Goal: Task Accomplishment & Management: Use online tool/utility

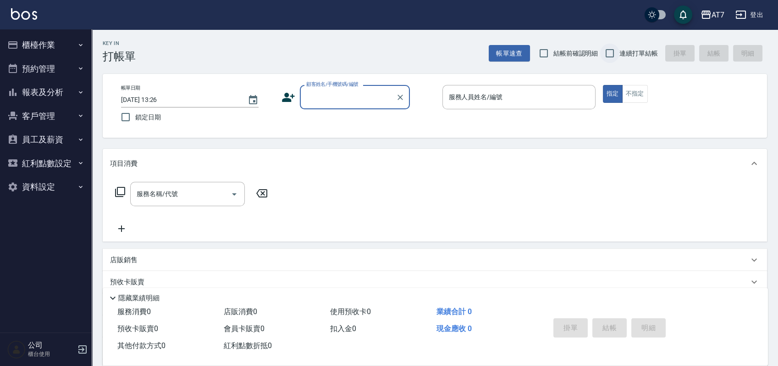
click at [607, 55] on input "連續打單結帳" at bounding box center [609, 53] width 19 height 19
checkbox input "true"
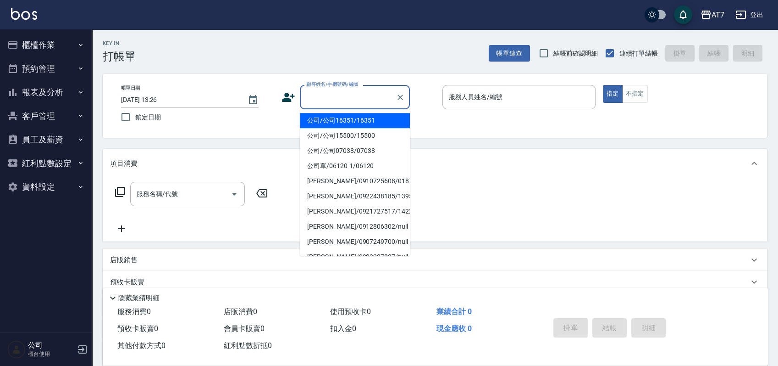
click at [359, 98] on input "顧客姓名/手機號碼/編號" at bounding box center [348, 97] width 88 height 16
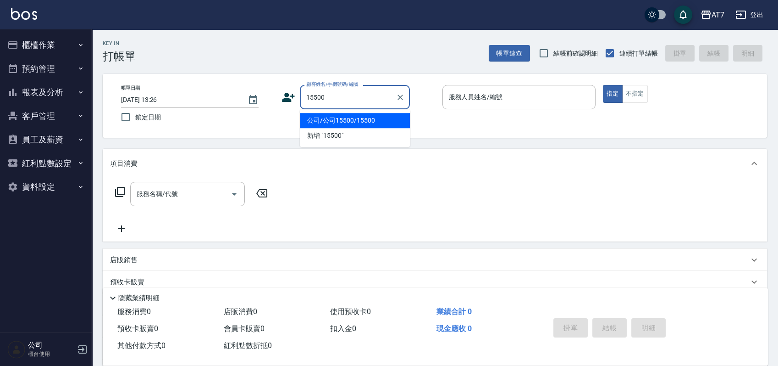
type input "公司/公司15500/15500"
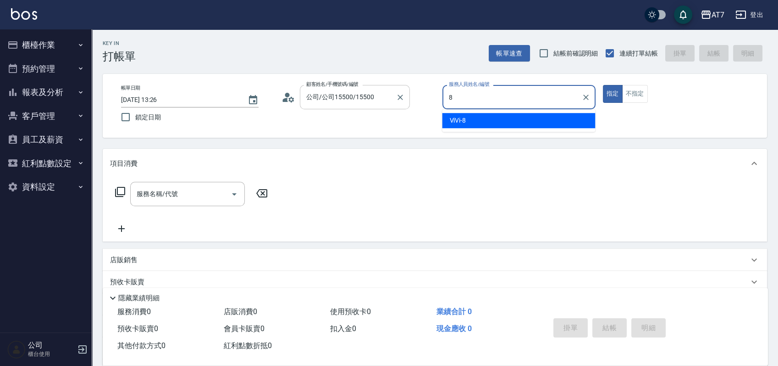
type input "ViVi-8"
type button "true"
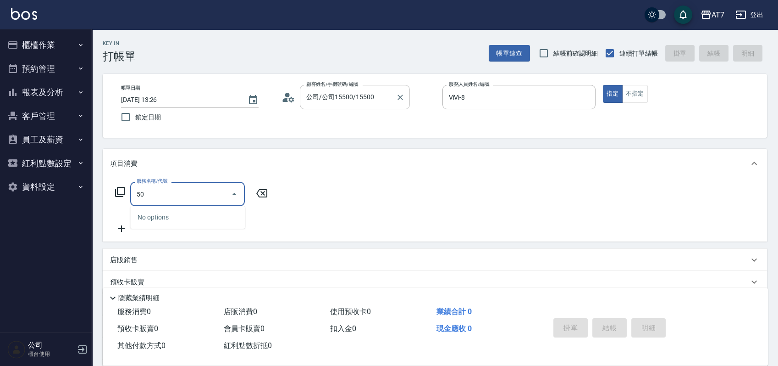
type input "501"
type input "30"
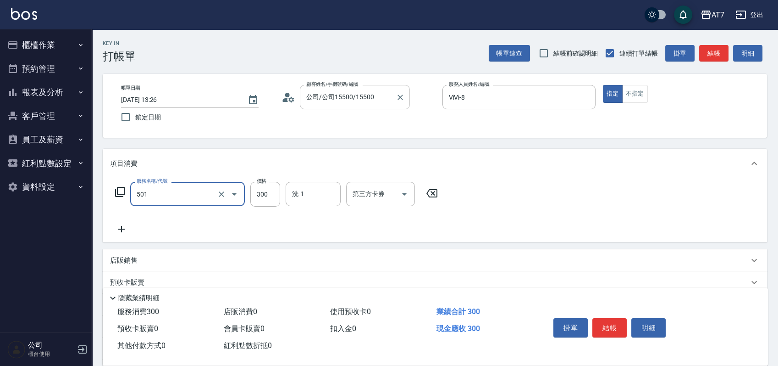
type input "洗髮(互助)(501)"
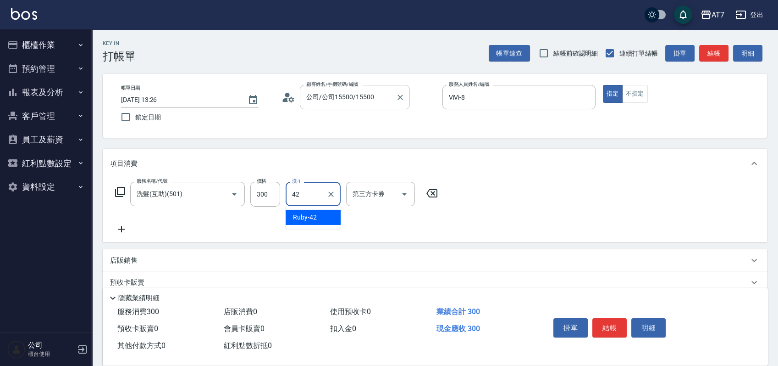
type input "Ruby-42"
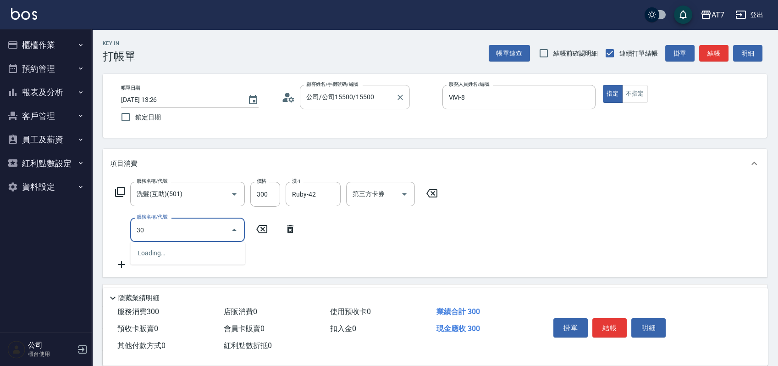
type input "302"
type input "60"
type input "剪髮(302)"
click at [616, 323] on button "結帳" at bounding box center [610, 327] width 34 height 19
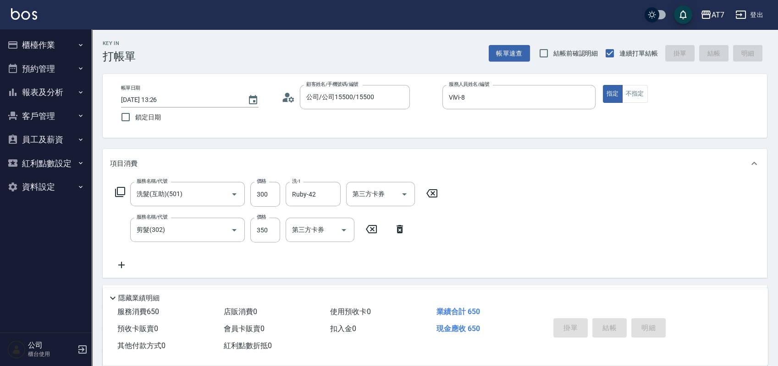
type input "2025/09/04 16:22"
type input "0"
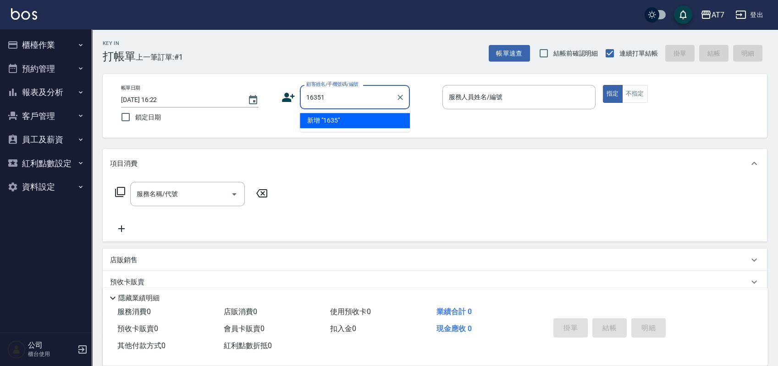
type input "16351"
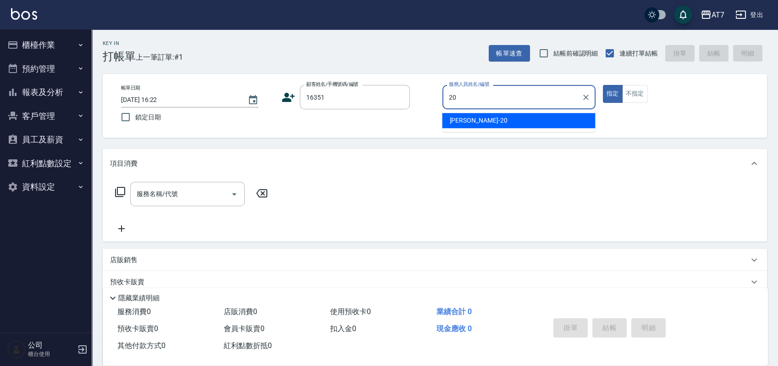
type input "妮可-20"
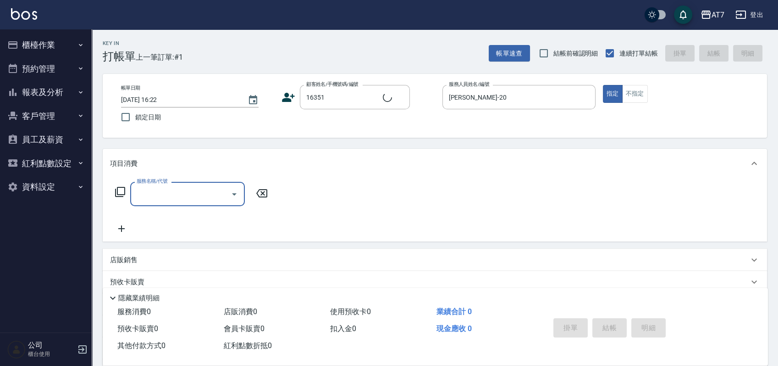
type input "3"
type input "公司/公司16351/16351"
type input "302"
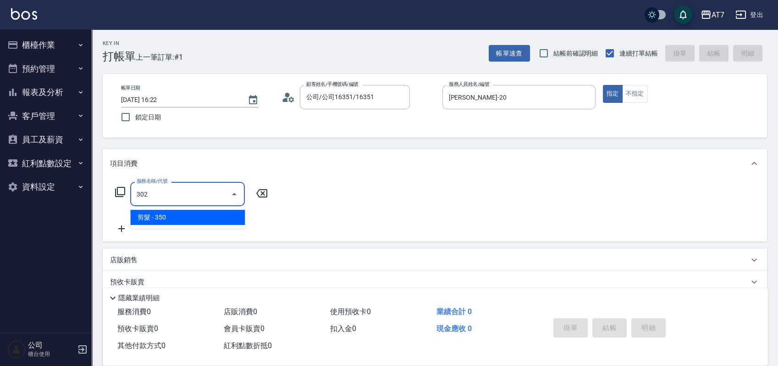
type input "30"
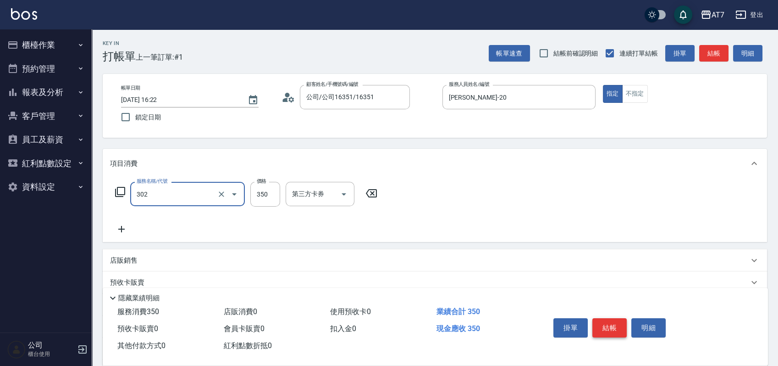
type input "剪髮(302)"
click at [616, 323] on button "結帳" at bounding box center [610, 327] width 34 height 19
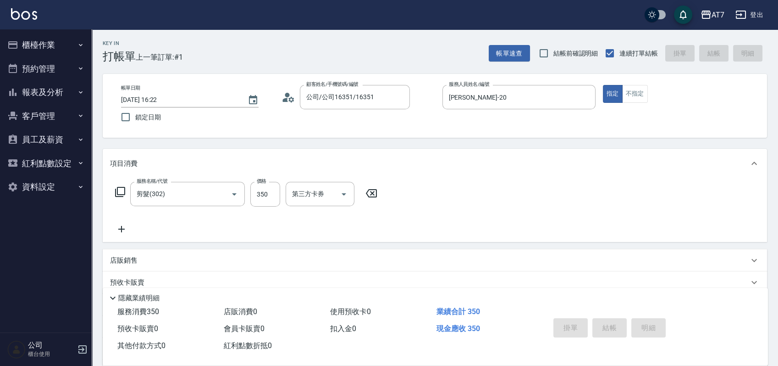
type input "0"
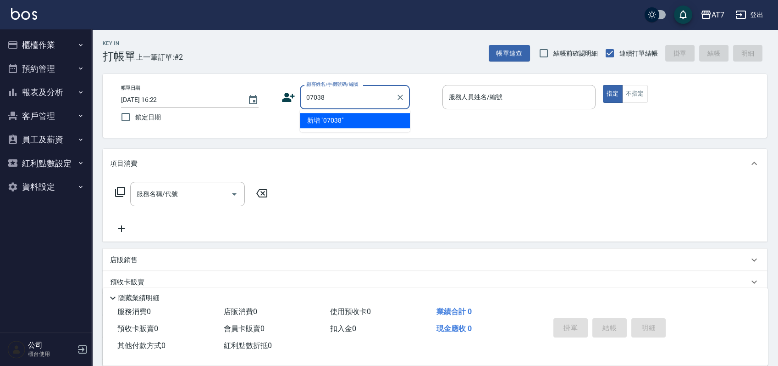
type input "07038"
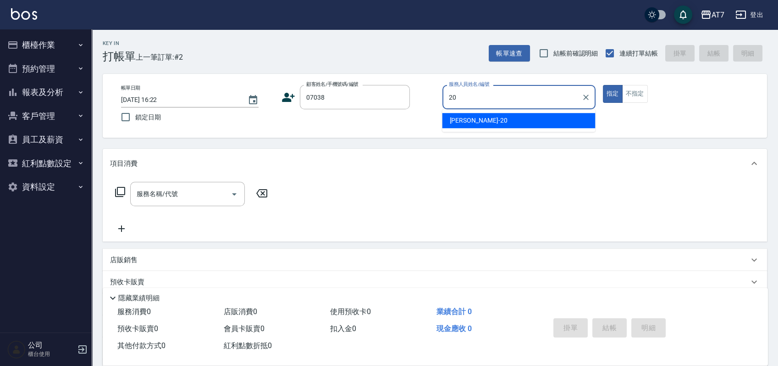
type input "妮可-20"
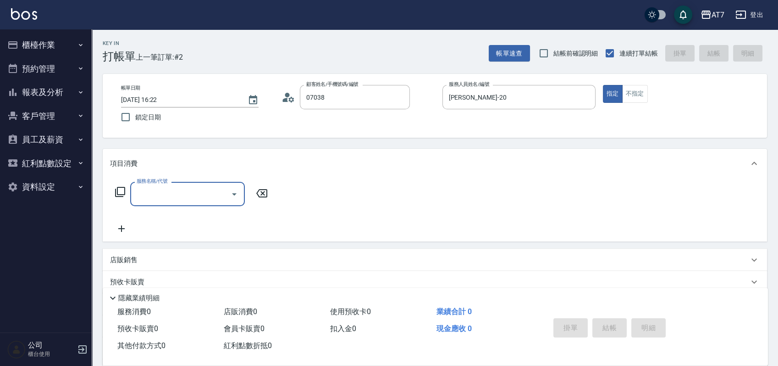
type input "公司/公司07038/07038"
type input "200"
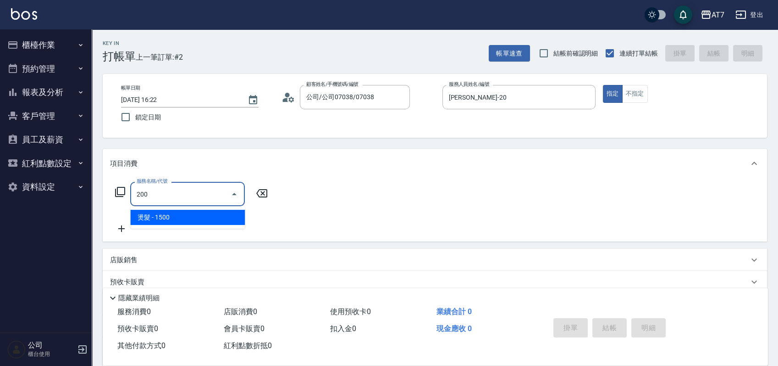
type input "150"
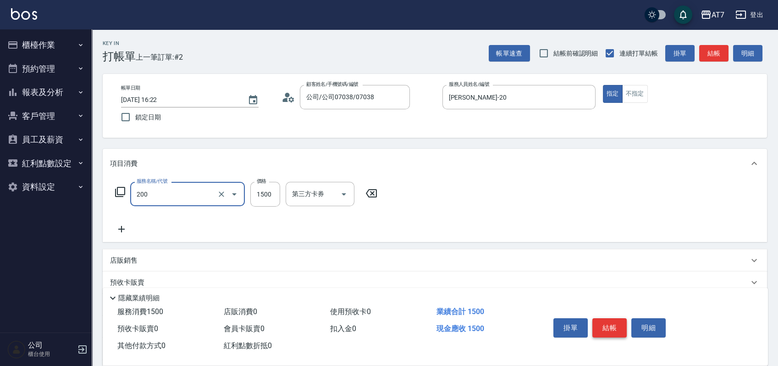
type input "燙髮(200)"
type input "2"
type input "0"
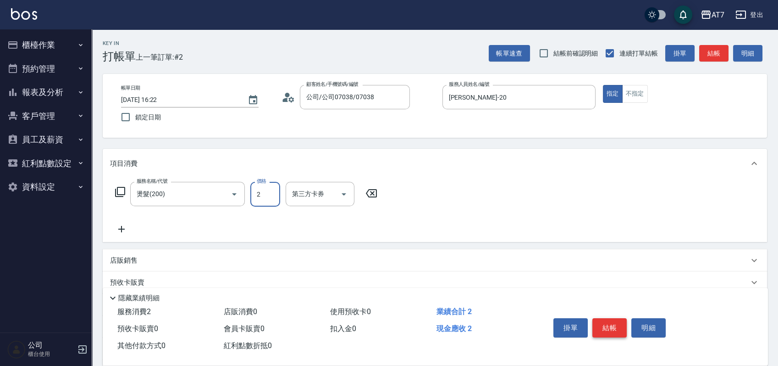
type input "28"
type input "20"
type input "280"
type input "2800"
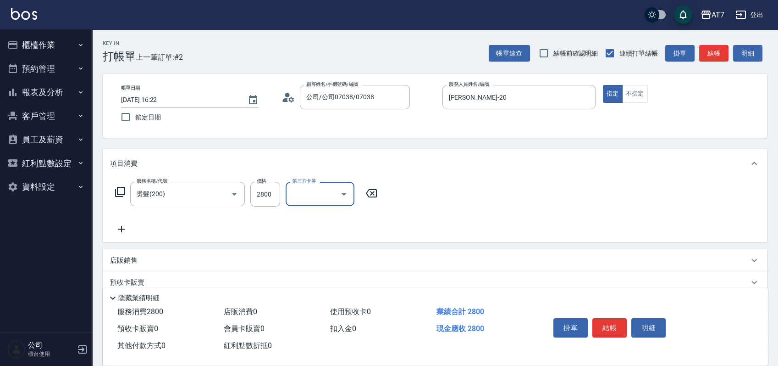
click at [510, 254] on div "店販銷售" at bounding box center [435, 260] width 665 height 22
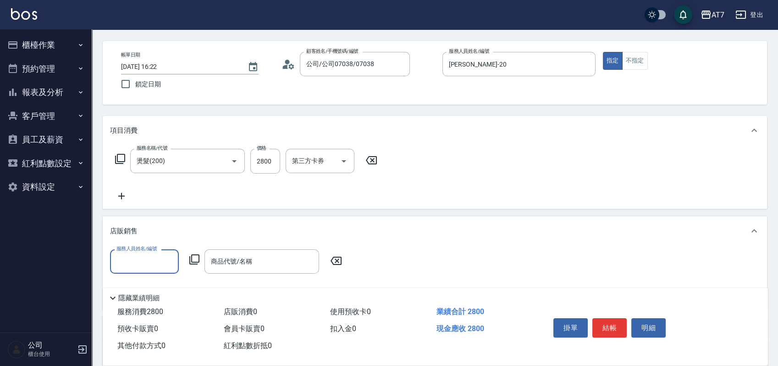
scroll to position [61, 0]
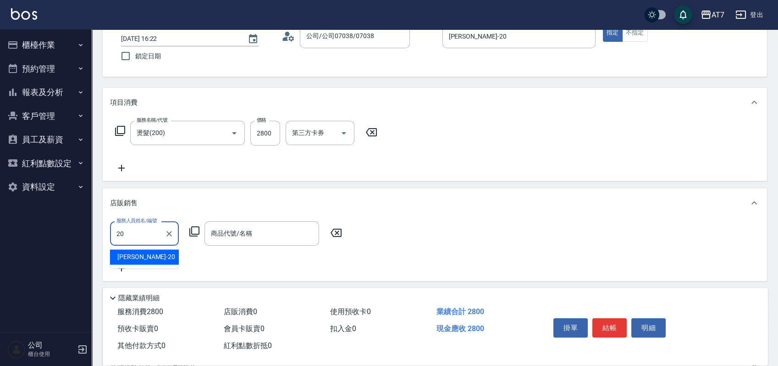
type input "妮可-20"
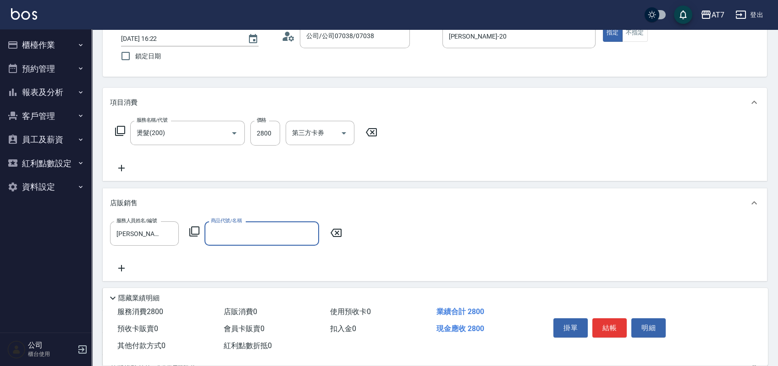
type input "z"
type input "艾巴 奇蹟復活霜"
type input "330"
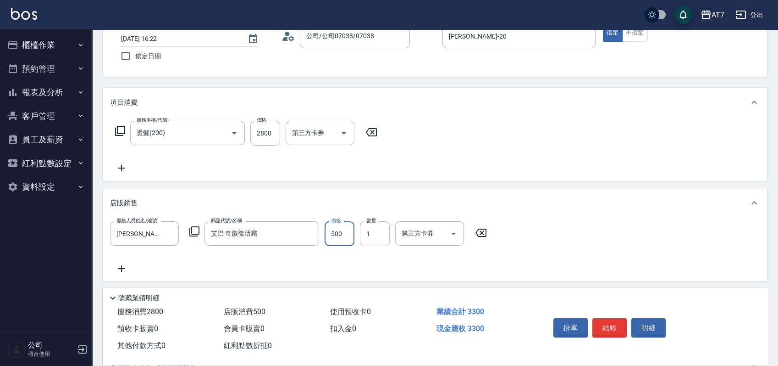
type input "4"
type input "280"
type input "450"
type input "320"
type input "450"
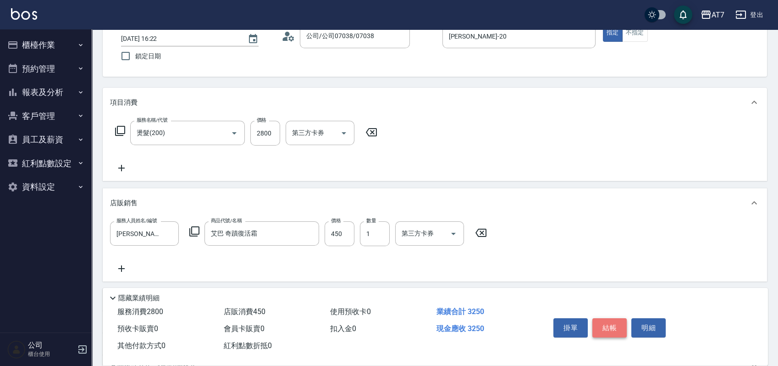
click at [614, 320] on button "結帳" at bounding box center [610, 327] width 34 height 19
type input "2025/09/04 16:23"
type input "0"
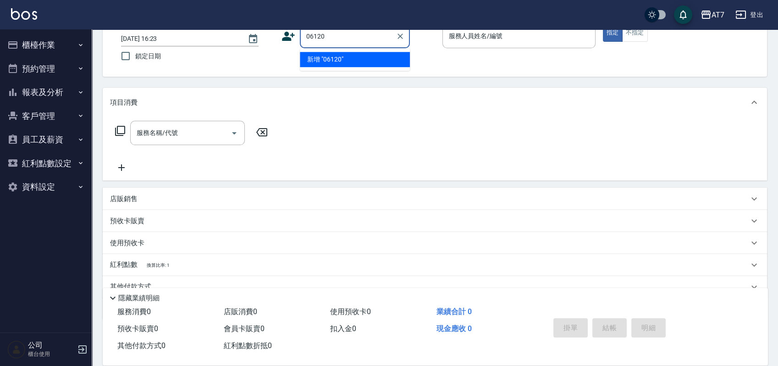
type input "06120"
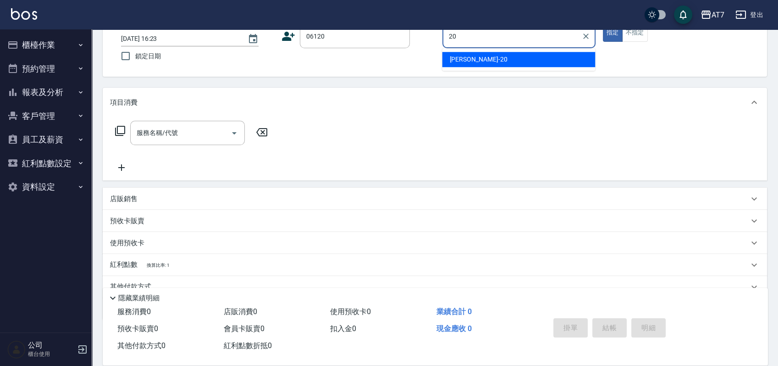
type input "妮可-20"
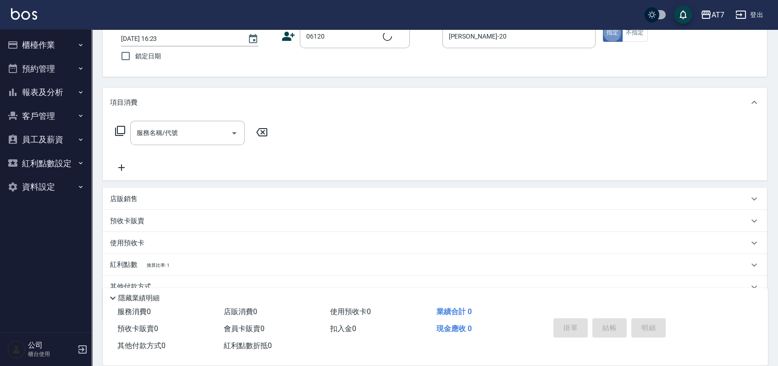
type input "公司單/06120-1/06120"
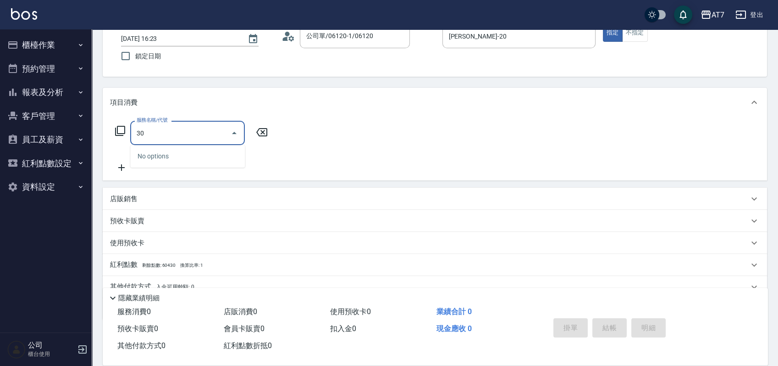
type input "301"
type input "30"
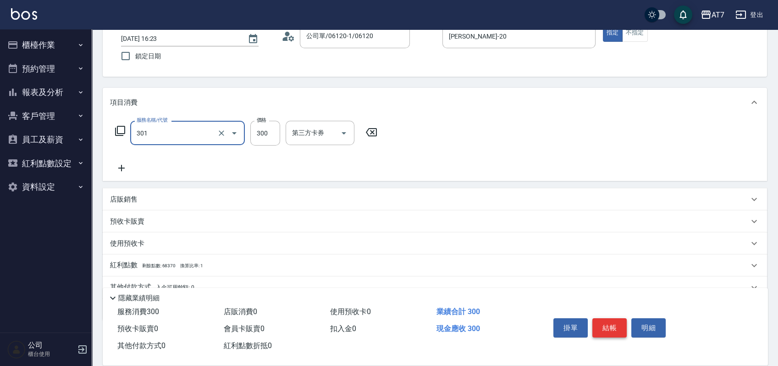
type input "學生剪髮(301)"
click at [614, 320] on button "結帳" at bounding box center [610, 327] width 34 height 19
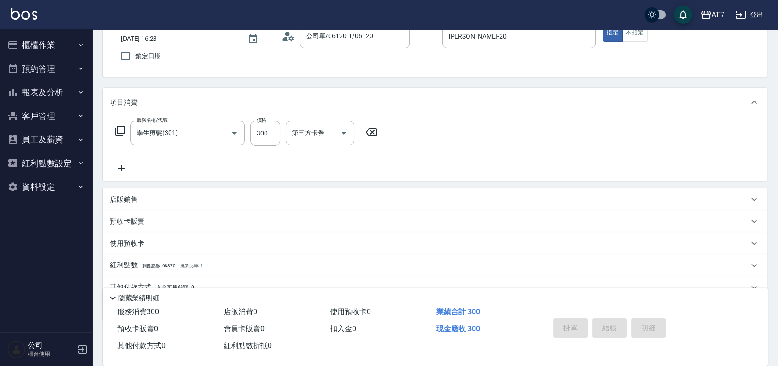
type input "0"
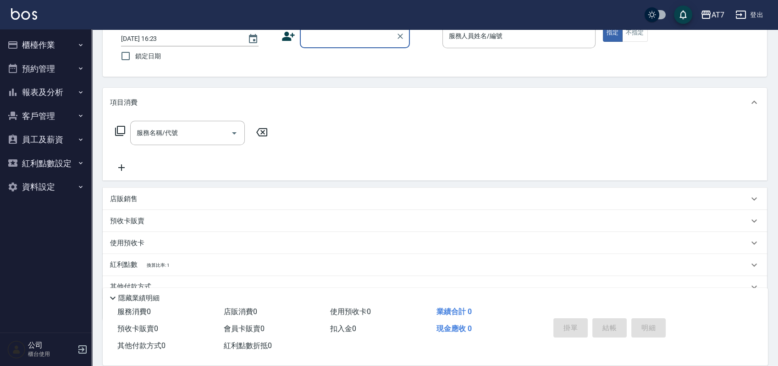
click at [51, 44] on button "櫃檯作業" at bounding box center [46, 45] width 84 height 24
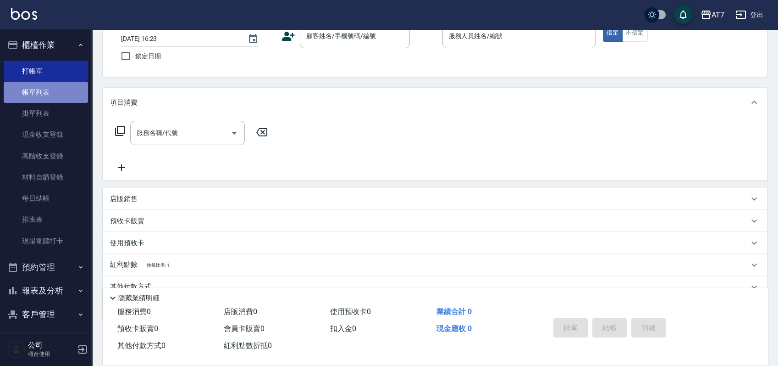
click at [55, 97] on link "帳單列表" at bounding box center [46, 92] width 84 height 21
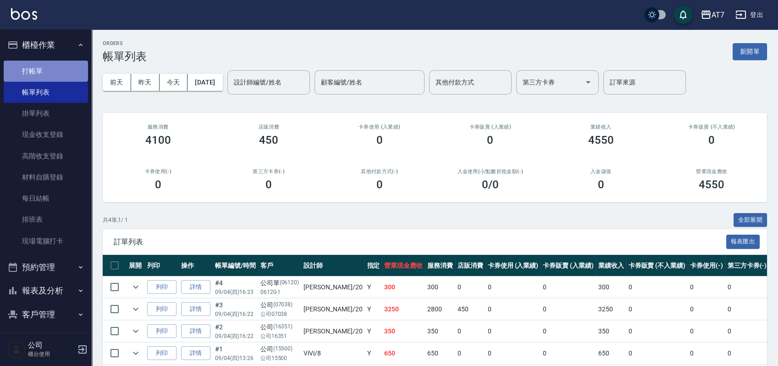
click at [51, 72] on link "打帳單" at bounding box center [46, 71] width 84 height 21
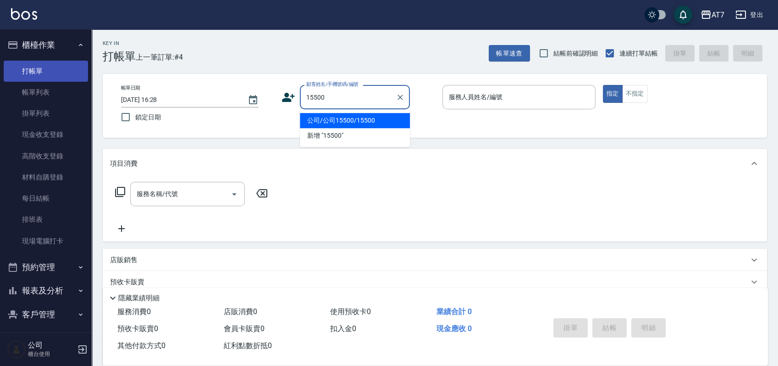
type input "公司/公司15500/15500"
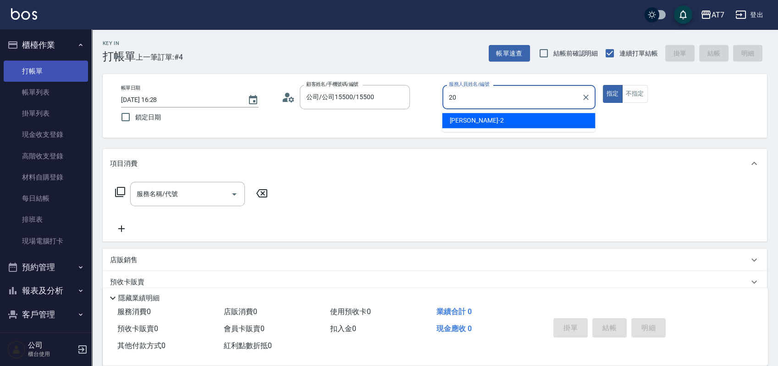
type input "妮可-20"
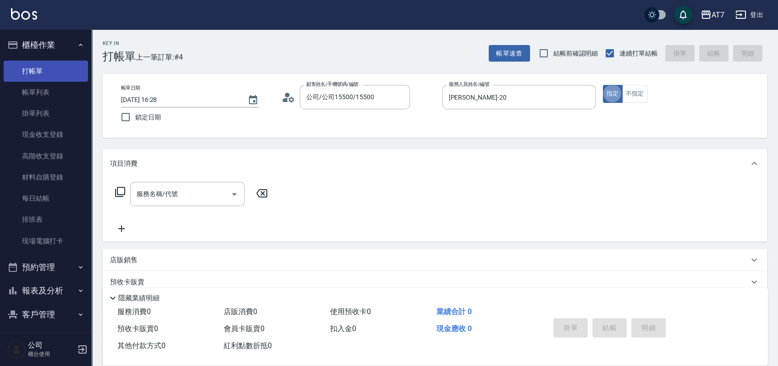
type button "true"
type input "302"
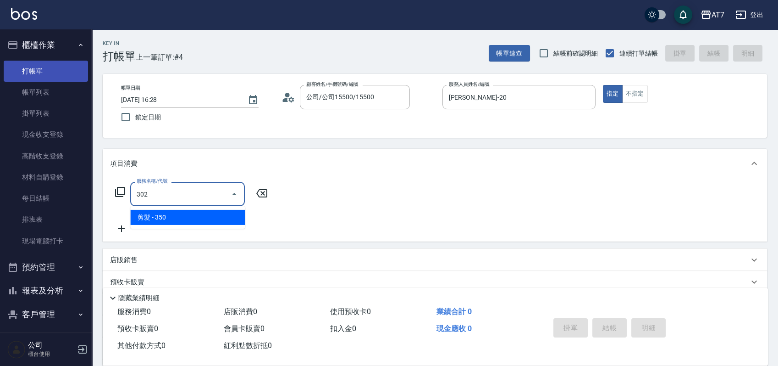
type input "30"
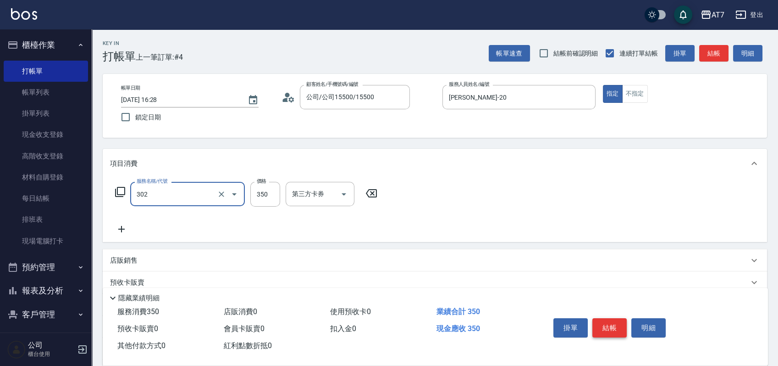
type input "剪髮(302)"
click at [605, 325] on button "結帳" at bounding box center [610, 327] width 34 height 19
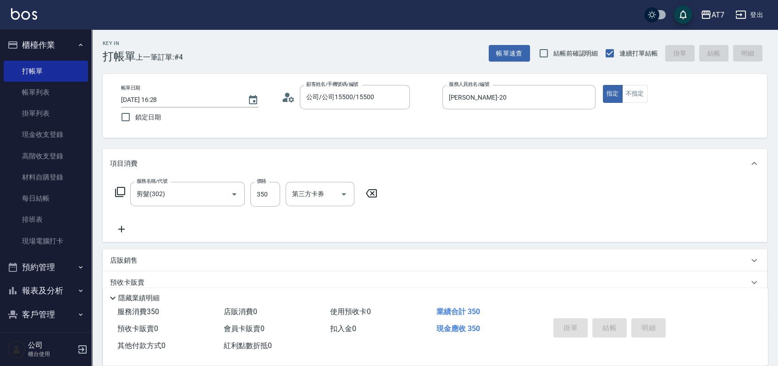
type input "0"
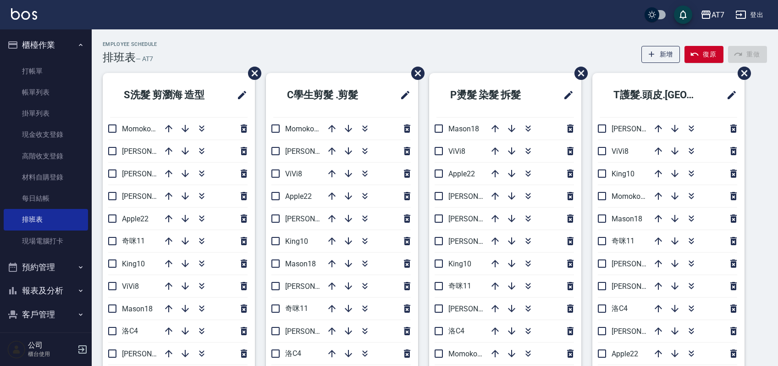
scroll to position [39, 0]
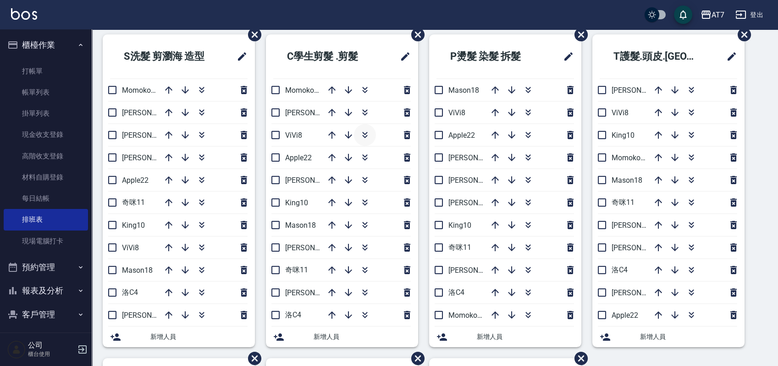
click at [365, 129] on icon "button" at bounding box center [365, 134] width 11 height 11
click at [347, 317] on icon "button" at bounding box center [347, 314] width 7 height 7
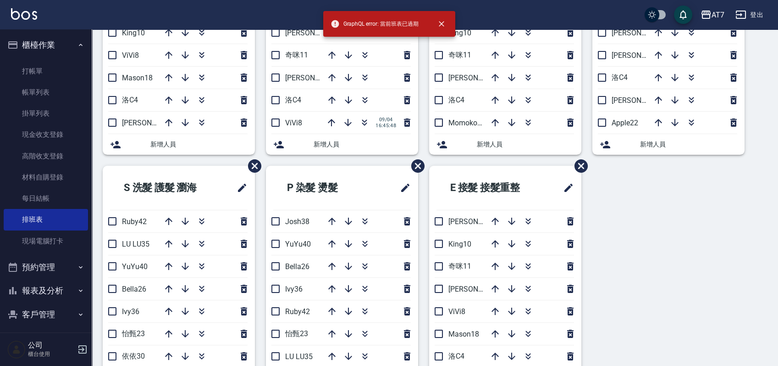
scroll to position [244, 0]
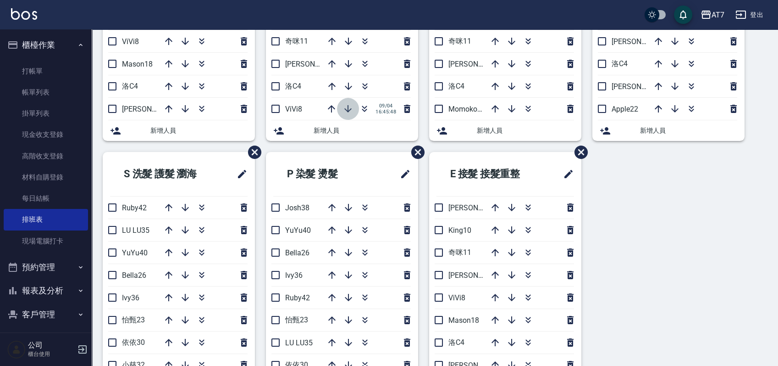
click at [345, 111] on icon "button" at bounding box center [348, 108] width 11 height 11
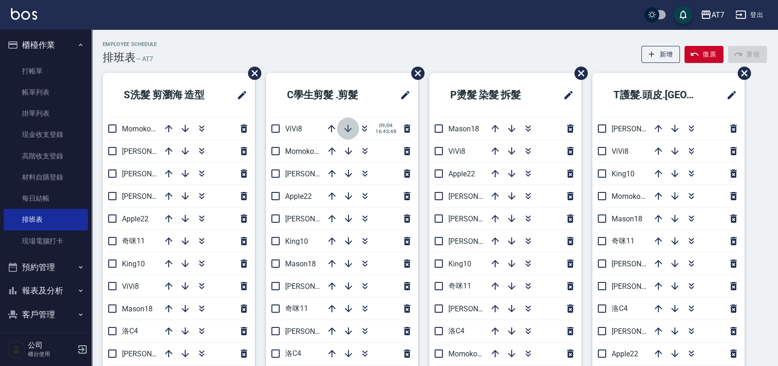
click at [349, 129] on icon "button" at bounding box center [348, 128] width 11 height 11
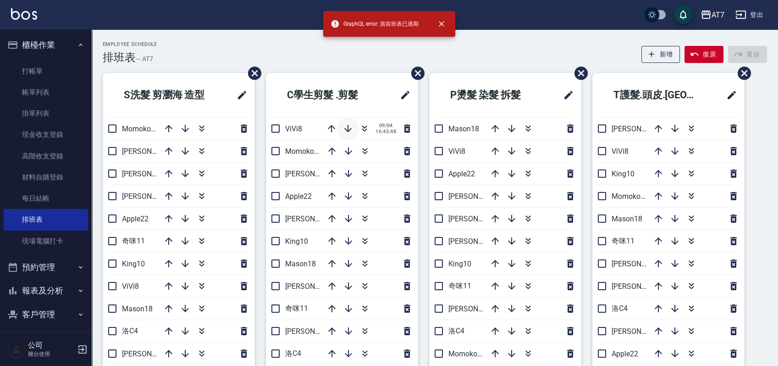
click at [350, 130] on icon "button" at bounding box center [348, 128] width 11 height 11
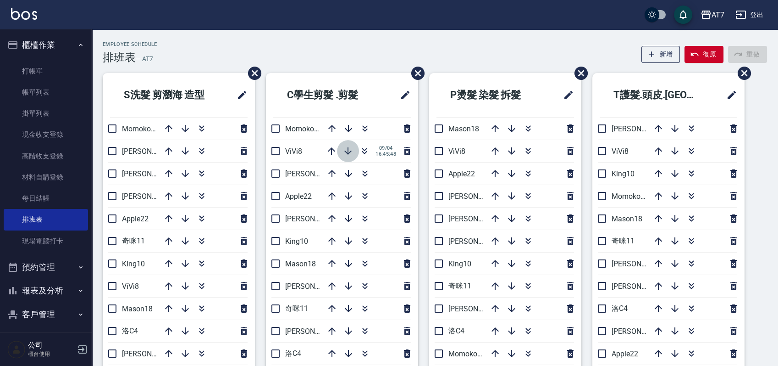
click at [348, 147] on icon "button" at bounding box center [348, 150] width 11 height 11
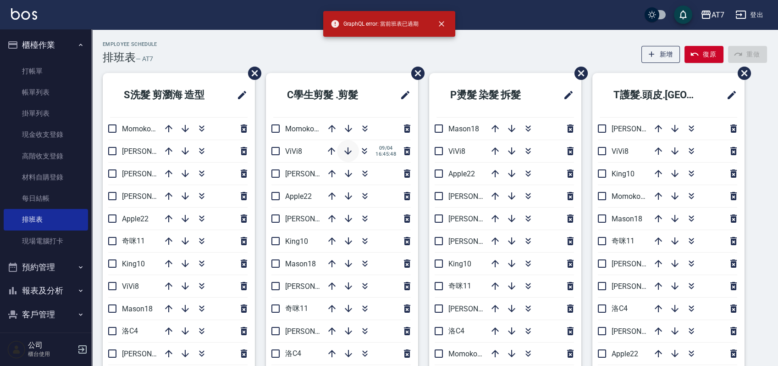
click at [348, 150] on icon "button" at bounding box center [347, 150] width 7 height 7
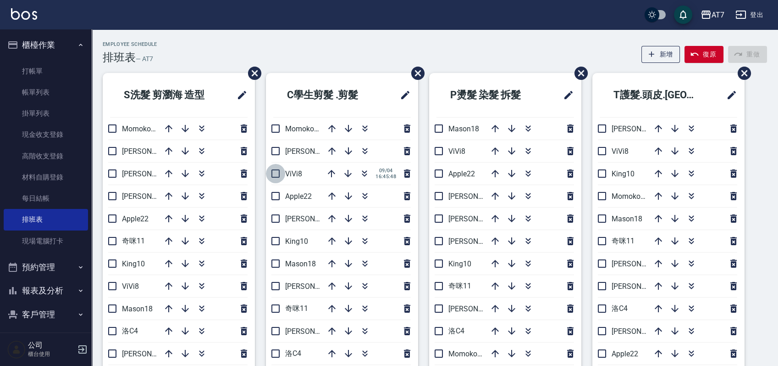
click at [278, 176] on input "checkbox" at bounding box center [275, 173] width 19 height 19
checkbox input "true"
click at [275, 173] on input "checkbox" at bounding box center [275, 173] width 19 height 19
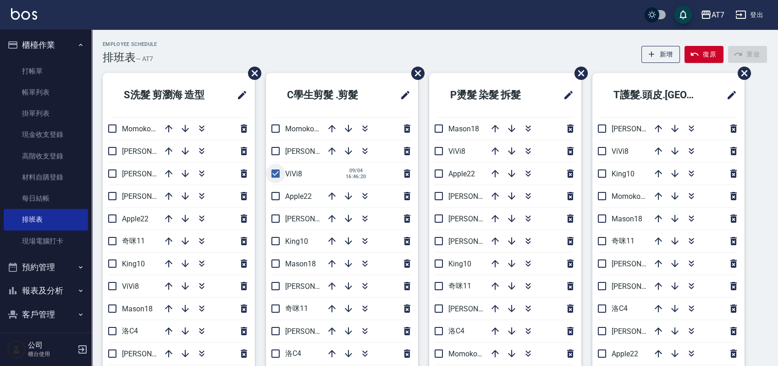
checkbox input "false"
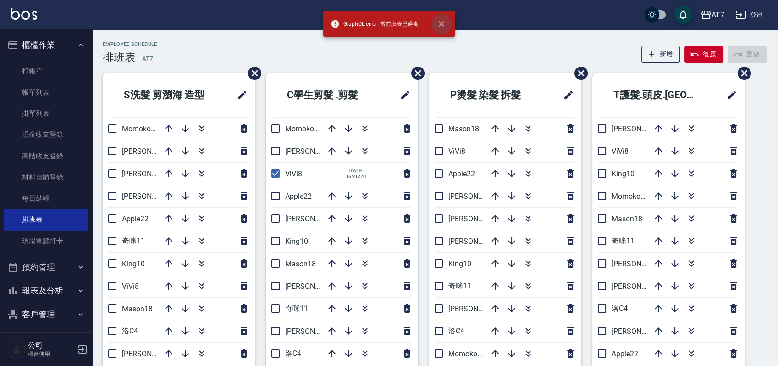
click at [441, 24] on icon "close" at bounding box center [442, 24] width 6 height 6
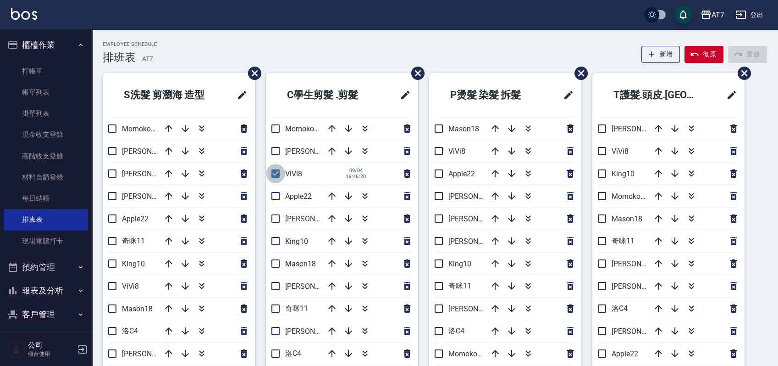
click at [277, 173] on input "checkbox" at bounding box center [275, 173] width 19 height 19
checkbox input "false"
click at [362, 196] on icon "button" at bounding box center [365, 195] width 11 height 11
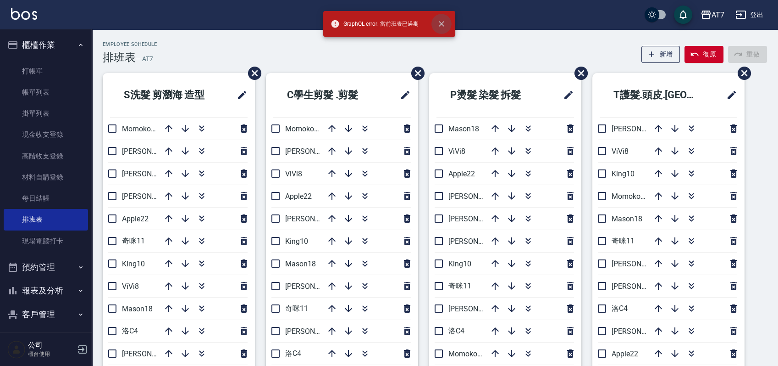
click at [444, 25] on icon "close" at bounding box center [441, 23] width 9 height 9
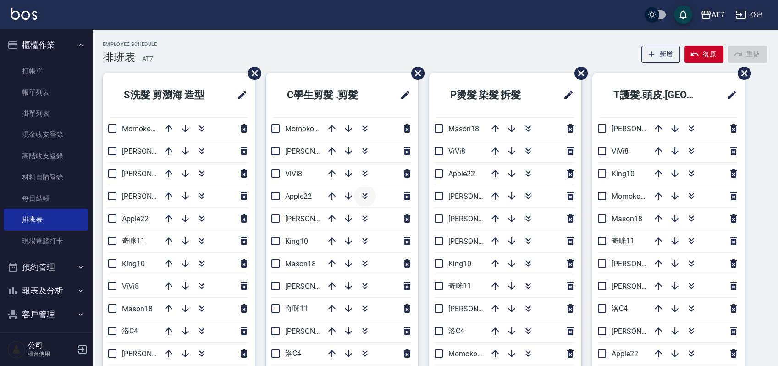
click at [361, 193] on icon "button" at bounding box center [365, 195] width 11 height 11
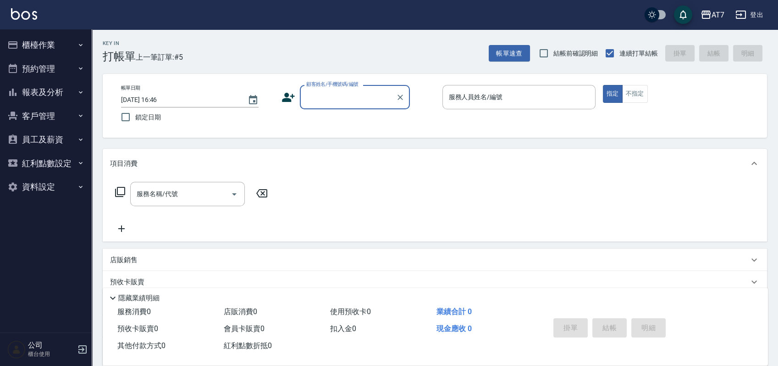
click at [46, 48] on button "櫃檯作業" at bounding box center [46, 45] width 84 height 24
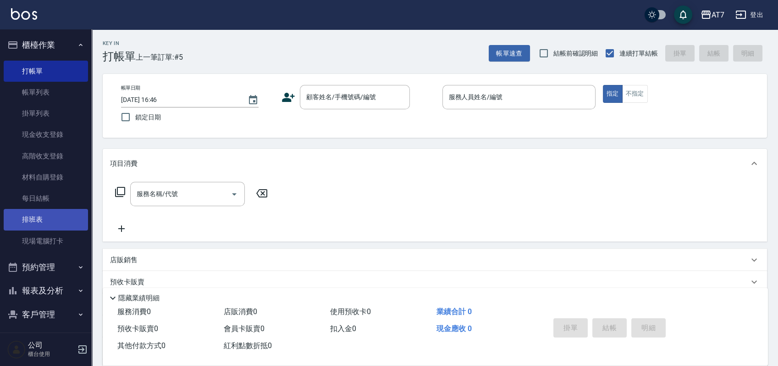
click at [49, 226] on link "排班表" at bounding box center [46, 219] width 84 height 21
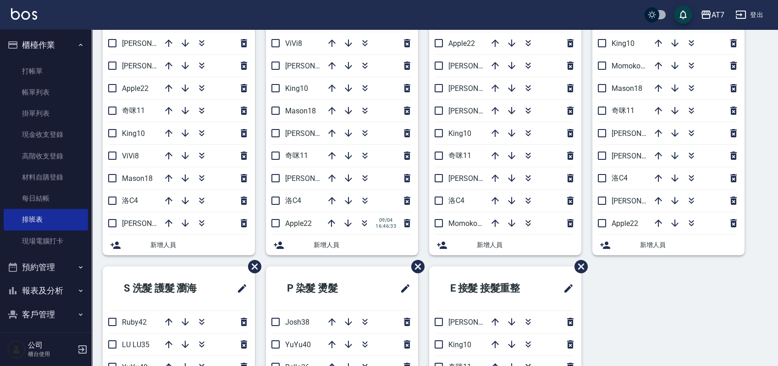
scroll to position [305, 0]
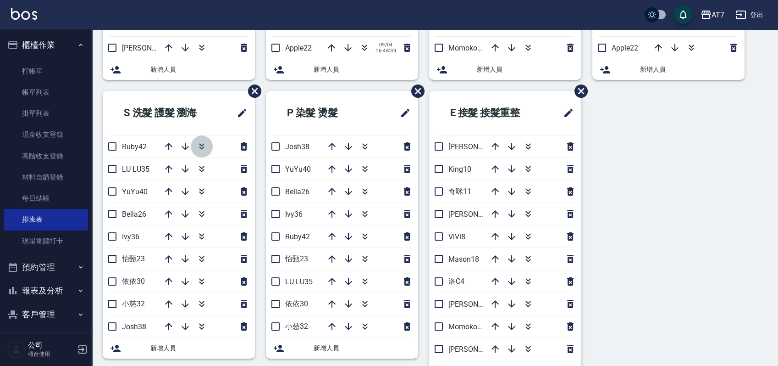
click at [206, 141] on icon "button" at bounding box center [201, 146] width 11 height 11
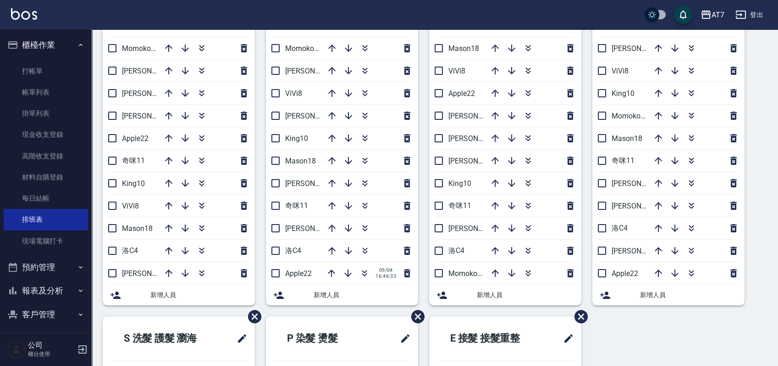
scroll to position [61, 0]
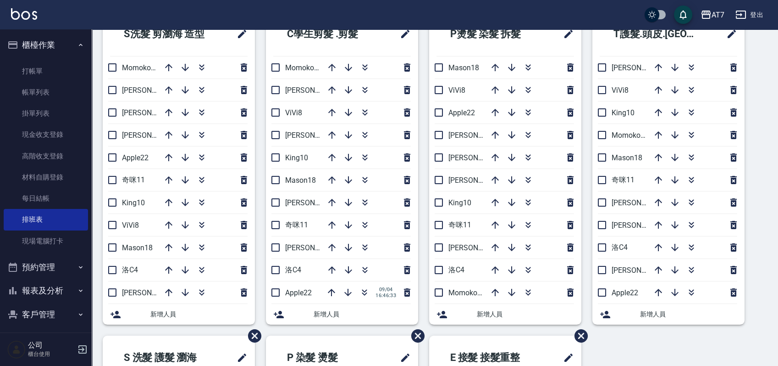
click at [768, 238] on div "Employee Schedule 排班表 — AT7 新增 復原 重做 S洗髮 剪瀏海 造型 Momoko12 郭郭9 杜莎莎6 伊蕾2 Apple22 奇…" at bounding box center [435, 319] width 687 height 678
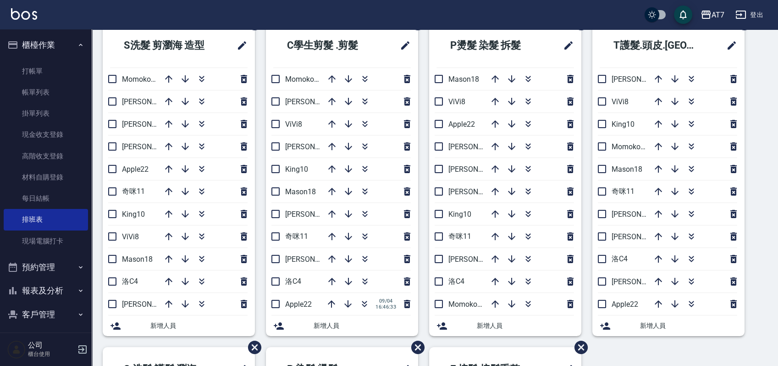
scroll to position [44, 0]
